Goal: Information Seeking & Learning: Learn about a topic

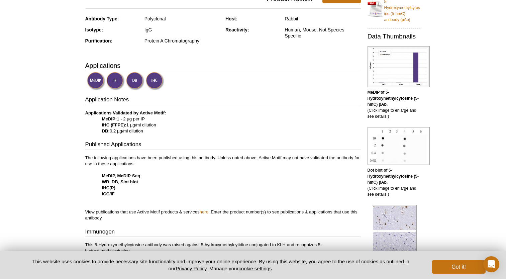
scroll to position [23, 0]
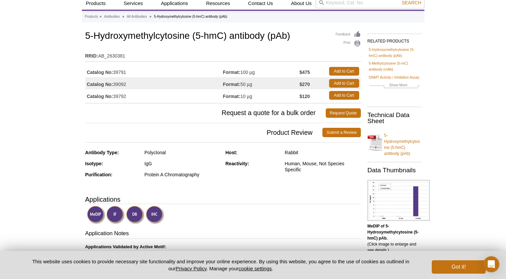
click at [118, 96] on td "Catalog No: 39792" at bounding box center [154, 95] width 138 height 12
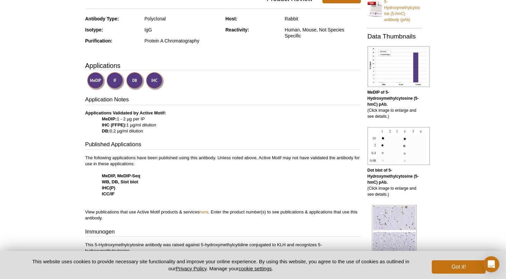
scroll to position [0, 0]
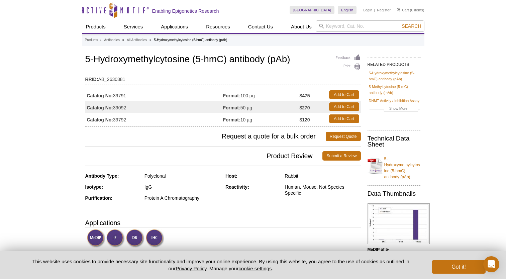
drag, startPoint x: 127, startPoint y: 119, endPoint x: 114, endPoint y: 120, distance: 12.1
click at [114, 120] on td "Catalog No: 39792" at bounding box center [154, 119] width 138 height 12
copy td "39792"
drag, startPoint x: 95, startPoint y: 60, endPoint x: 188, endPoint y: 59, distance: 93.4
click at [188, 59] on h1 "5-Hydroxymethylcytosine (5-hmC) antibody (pAb)" at bounding box center [223, 59] width 276 height 11
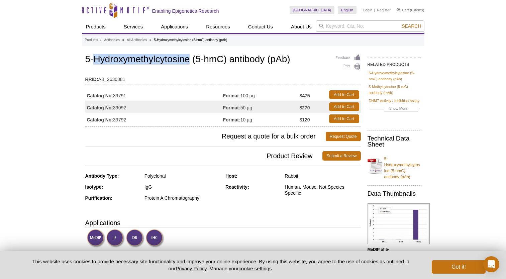
copy h1 "Hydroxymethylcytosine"
click at [277, 80] on td "RRID: AB_2630381" at bounding box center [223, 77] width 276 height 11
drag, startPoint x: 94, startPoint y: 59, endPoint x: 188, endPoint y: 61, distance: 94.4
click at [188, 61] on h1 "5-Hydroxymethylcytosine (5-hmC) antibody (pAb)" at bounding box center [223, 59] width 276 height 11
copy h1 "Hydroxymethylcytosine"
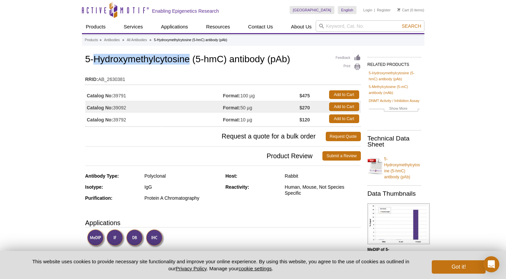
click at [138, 64] on h1 "5-Hydroxymethylcytosine (5-hmC) antibody (pAb)" at bounding box center [223, 59] width 276 height 11
click at [130, 60] on h1 "5-Hydroxymethylcytosine (5-hmC) antibody (pAb)" at bounding box center [223, 59] width 276 height 11
click at [176, 64] on h1 "5-Hydroxymethylcytosine (5-hmC) antibody (pAb)" at bounding box center [223, 59] width 276 height 11
drag, startPoint x: 189, startPoint y: 60, endPoint x: 130, endPoint y: 60, distance: 59.9
click at [130, 60] on h1 "5-Hydroxymethylcytosine (5-hmC) antibody (pAb)" at bounding box center [223, 59] width 276 height 11
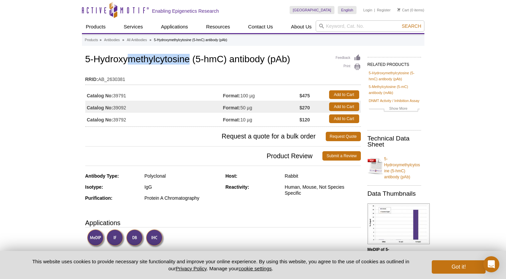
copy h1 "methylcytosine"
